Goal: Download file/media

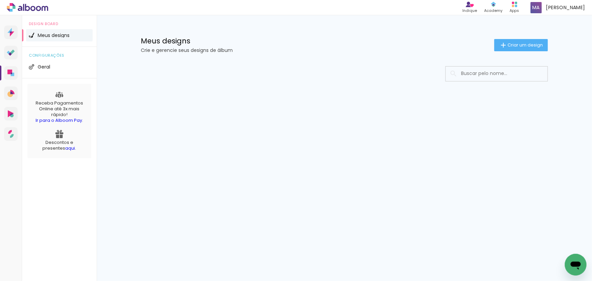
click at [474, 73] on input at bounding box center [506, 74] width 97 height 14
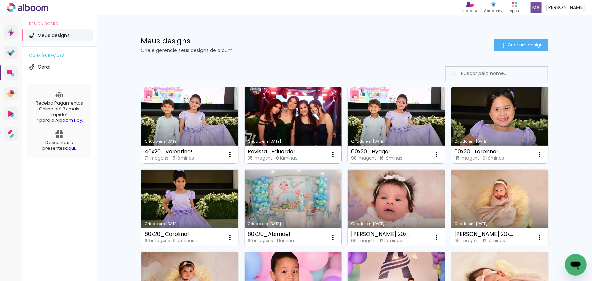
click at [474, 73] on input at bounding box center [506, 74] width 97 height 14
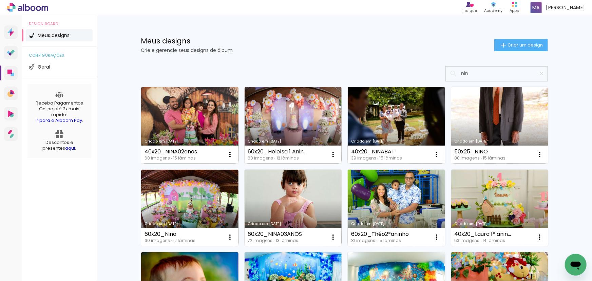
type input "nin"
type paper-input "nin"
click at [481, 74] on input "nin" at bounding box center [500, 74] width 85 height 14
click at [474, 75] on input "nin" at bounding box center [500, 74] width 85 height 14
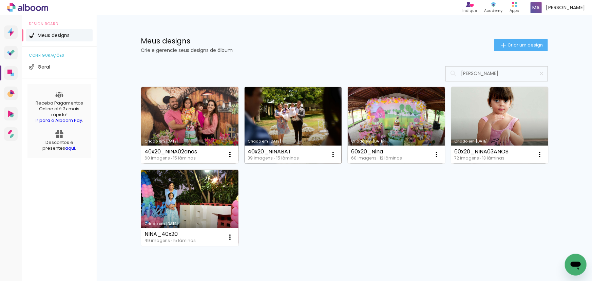
type input "nina"
type paper-input "nina"
click at [307, 127] on link "Criado em 12/09/24" at bounding box center [293, 125] width 97 height 77
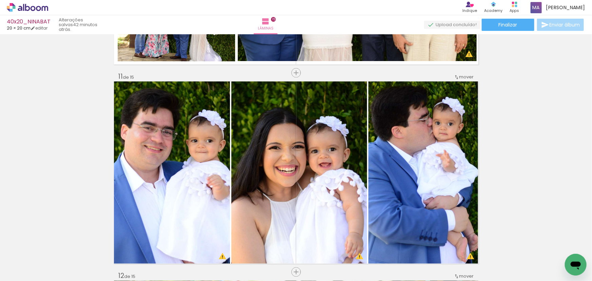
scroll to position [1973, 0]
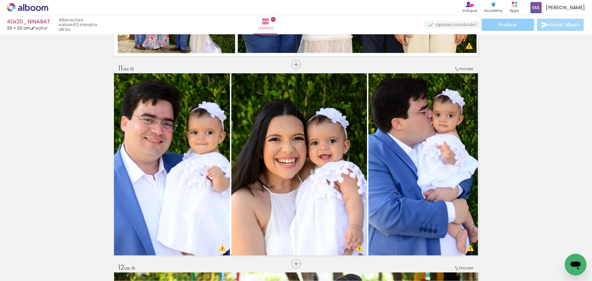
click at [513, 25] on span "Finalizar" at bounding box center [508, 24] width 19 height 5
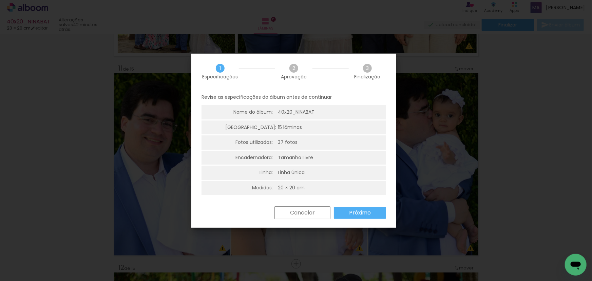
click at [0, 0] on slot "Próximo" at bounding box center [0, 0] width 0 height 0
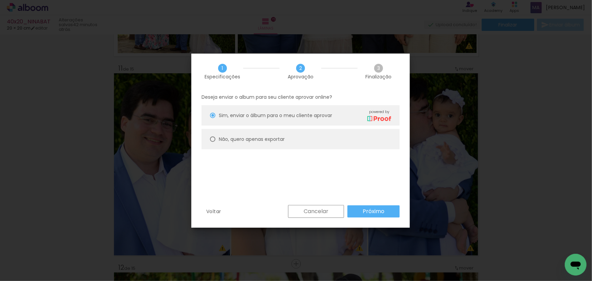
click at [0, 0] on slot "Não, quero apenas exportar" at bounding box center [0, 0] width 0 height 0
type paper-radio-button "on"
click at [0, 0] on slot "Próximo" at bounding box center [0, 0] width 0 height 0
type input "Alta, 300 DPI"
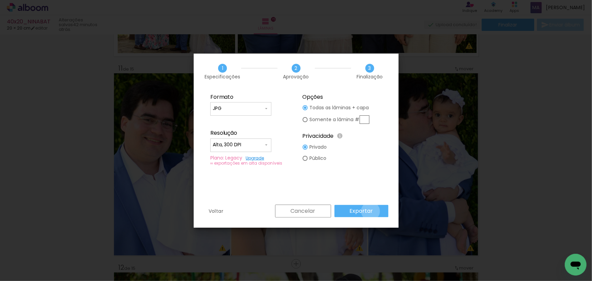
click at [0, 0] on slot "Exportar" at bounding box center [0, 0] width 0 height 0
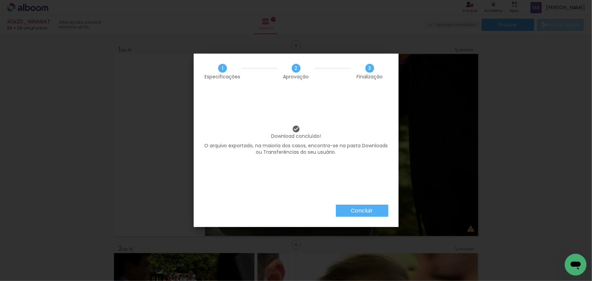
scroll to position [1973, 0]
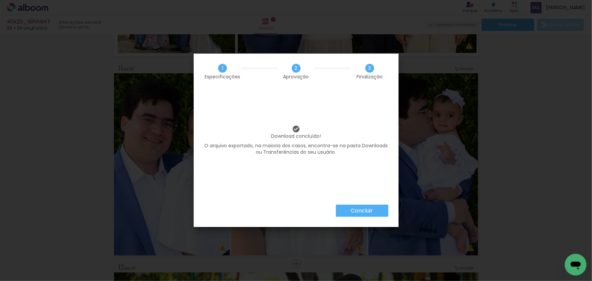
click at [0, 0] on slot "Concluir" at bounding box center [0, 0] width 0 height 0
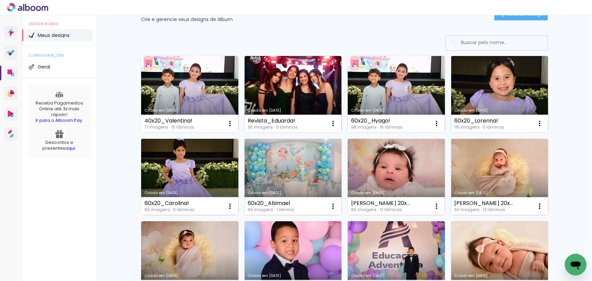
scroll to position [31, 0]
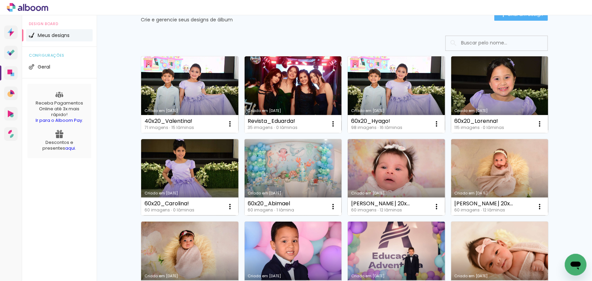
click at [289, 156] on link "Criado em [DATE]" at bounding box center [293, 177] width 97 height 77
